Goal: Information Seeking & Learning: Learn about a topic

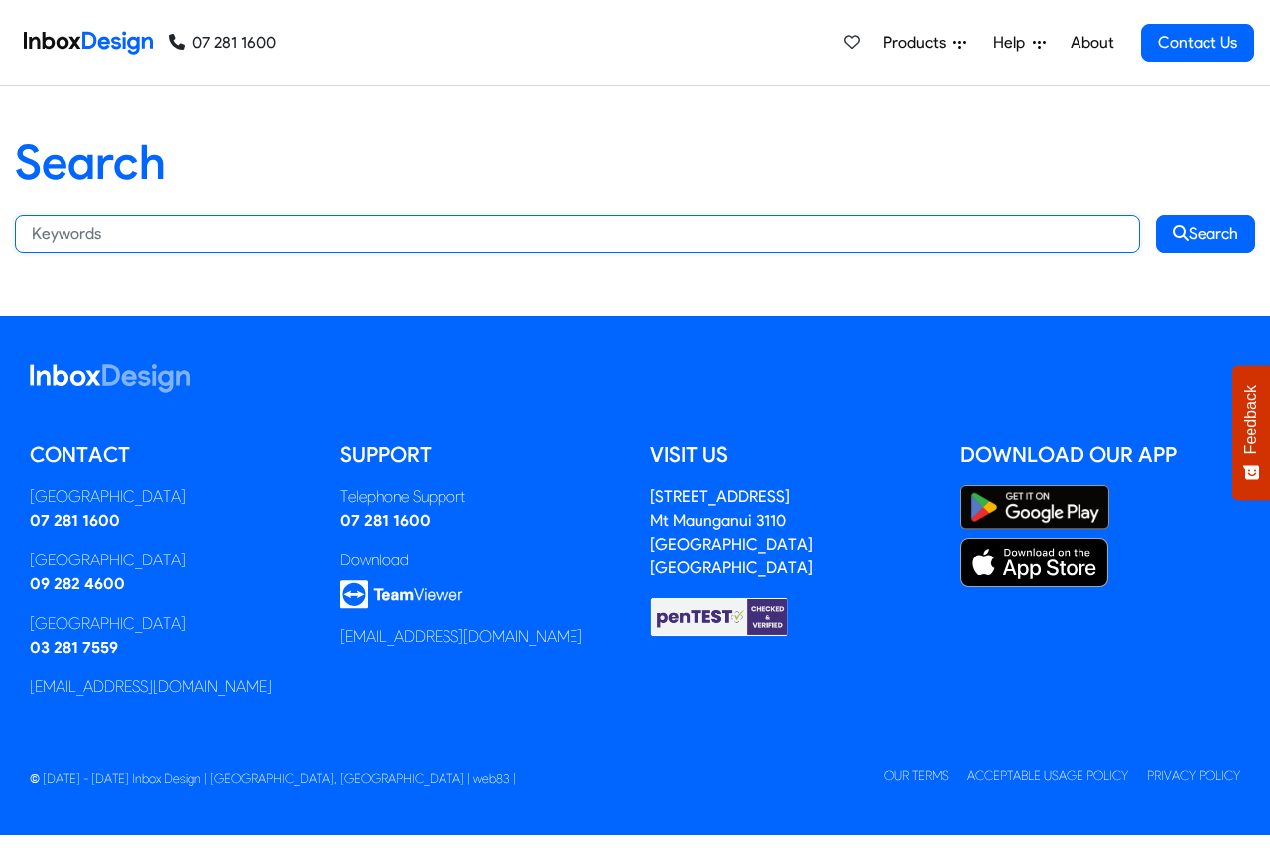
click at [48, 229] on input "Search:" at bounding box center [577, 234] width 1125 height 38
paste input "bespoke"
type input "bespoke"
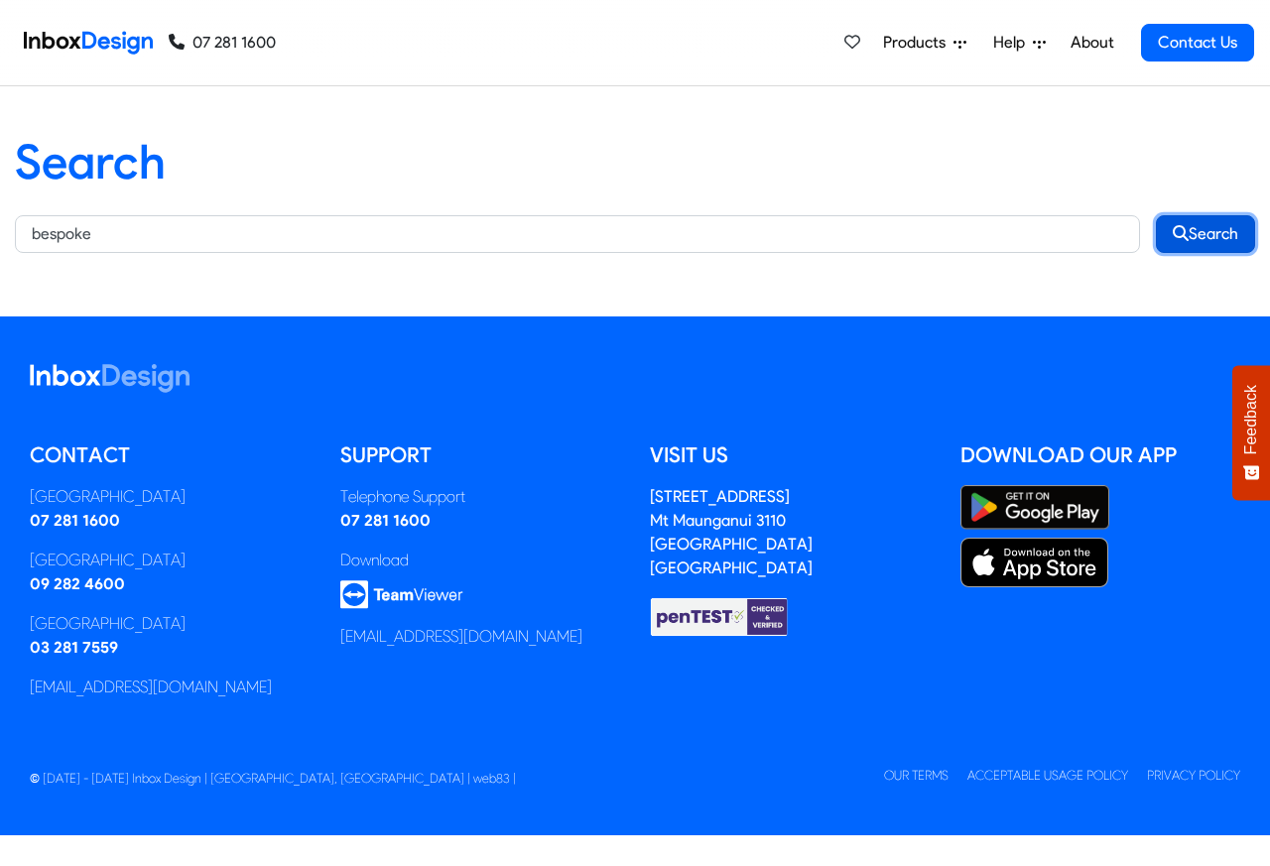
click at [1209, 232] on button "Search" at bounding box center [1205, 234] width 99 height 38
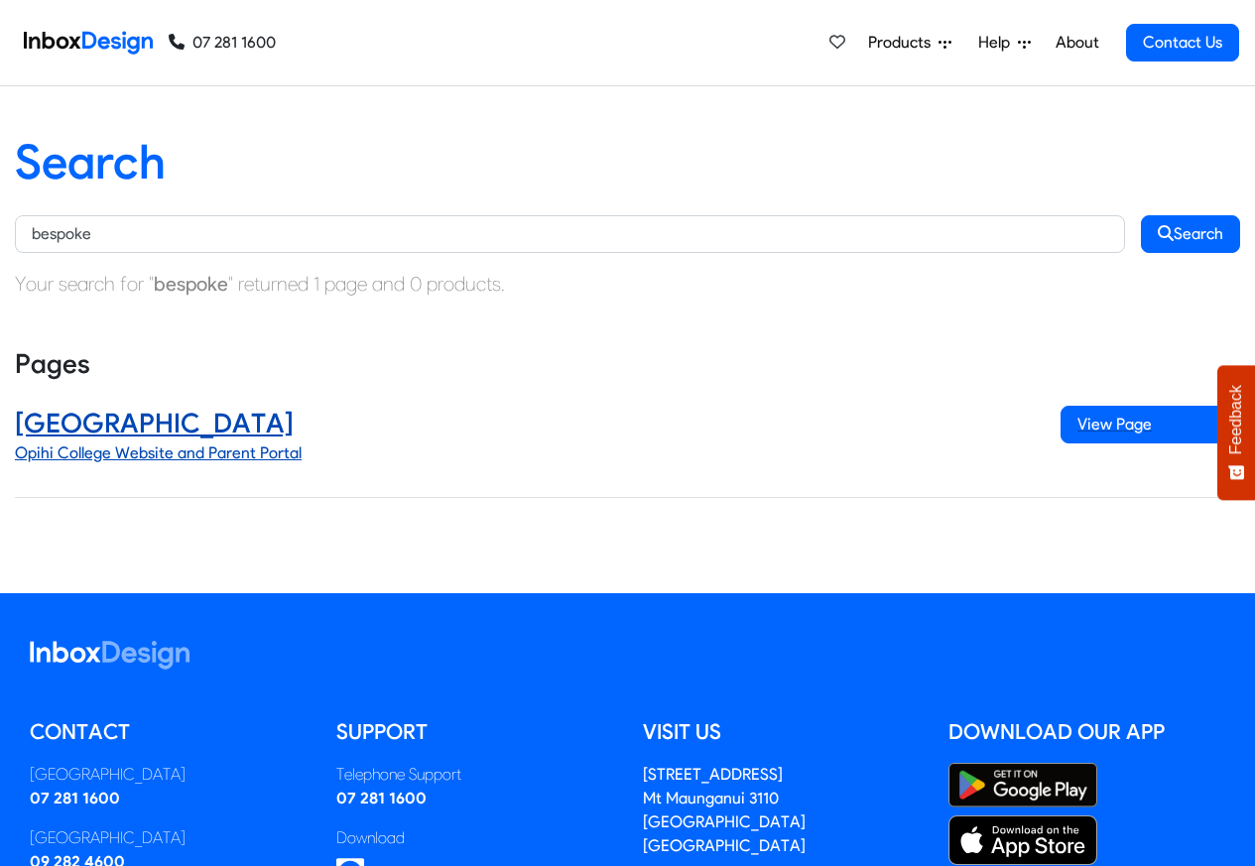
click at [105, 425] on h4 "Opihi College" at bounding box center [523, 424] width 1016 height 36
